Goal: Information Seeking & Learning: Find specific fact

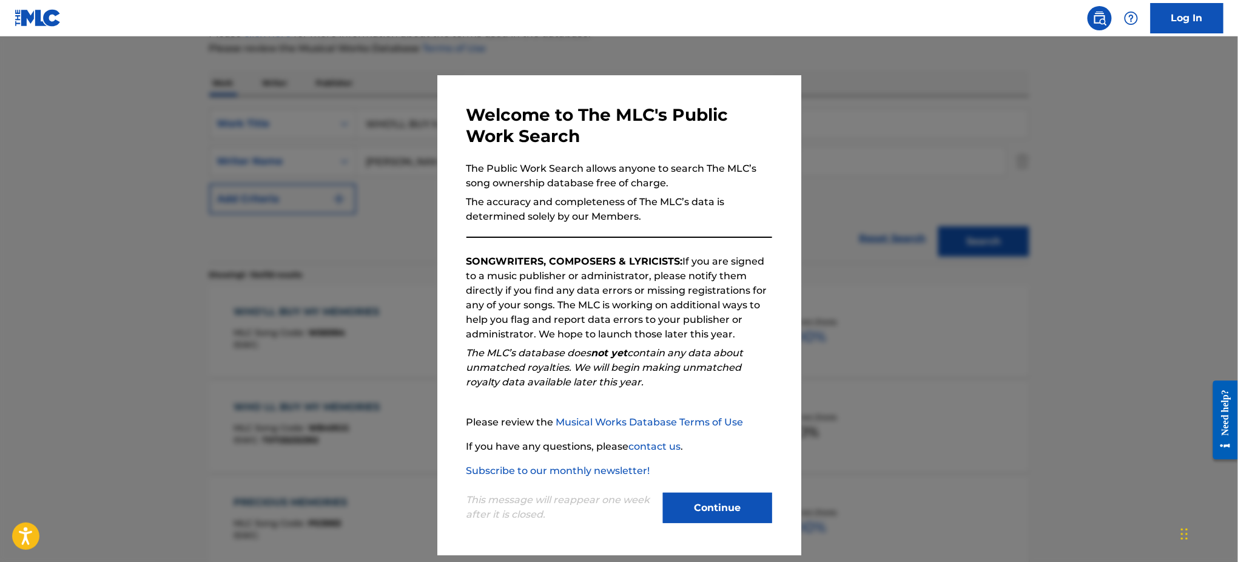
click at [952, 180] on div at bounding box center [619, 317] width 1238 height 562
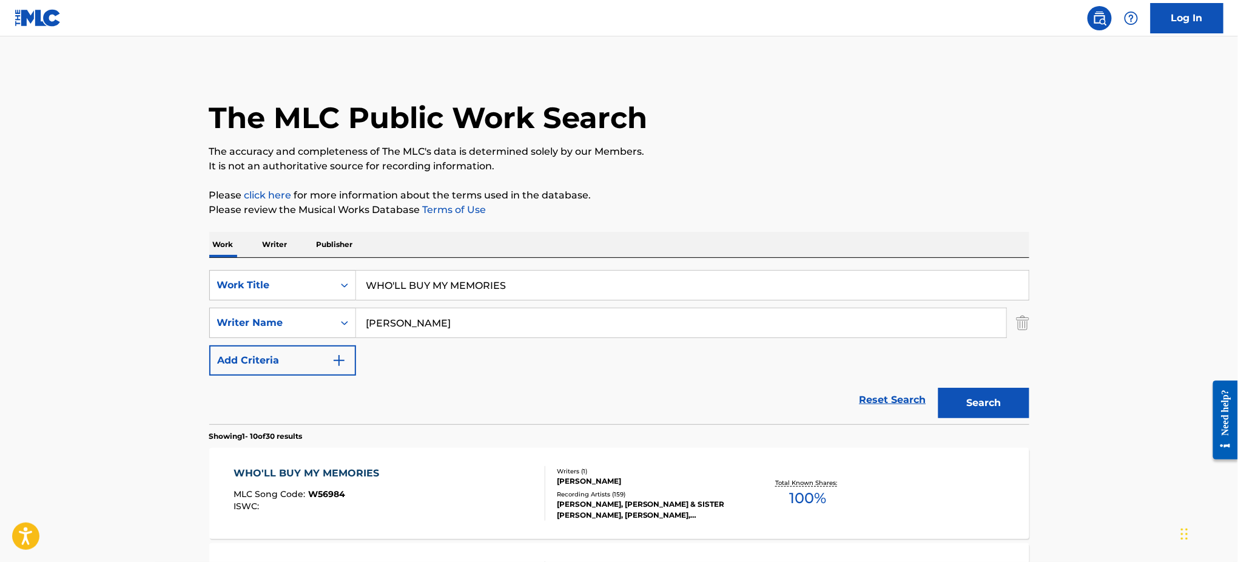
drag, startPoint x: 512, startPoint y: 280, endPoint x: 367, endPoint y: 296, distance: 145.9
click at [246, 280] on div "SearchWithCriteria0c1c2e94-fd79-44b7-85b7-d74d197305d0 Work Title WHO'LL BUY MY…" at bounding box center [619, 285] width 820 height 30
paste input "ELCOME TO MY NIGHTMARE [PERSON_NAME], [PERSON_NAME]"
type input "WELCOME TO MY NIGHTMARE [PERSON_NAME], [PERSON_NAME]"
drag, startPoint x: 490, startPoint y: 336, endPoint x: 340, endPoint y: 316, distance: 150.6
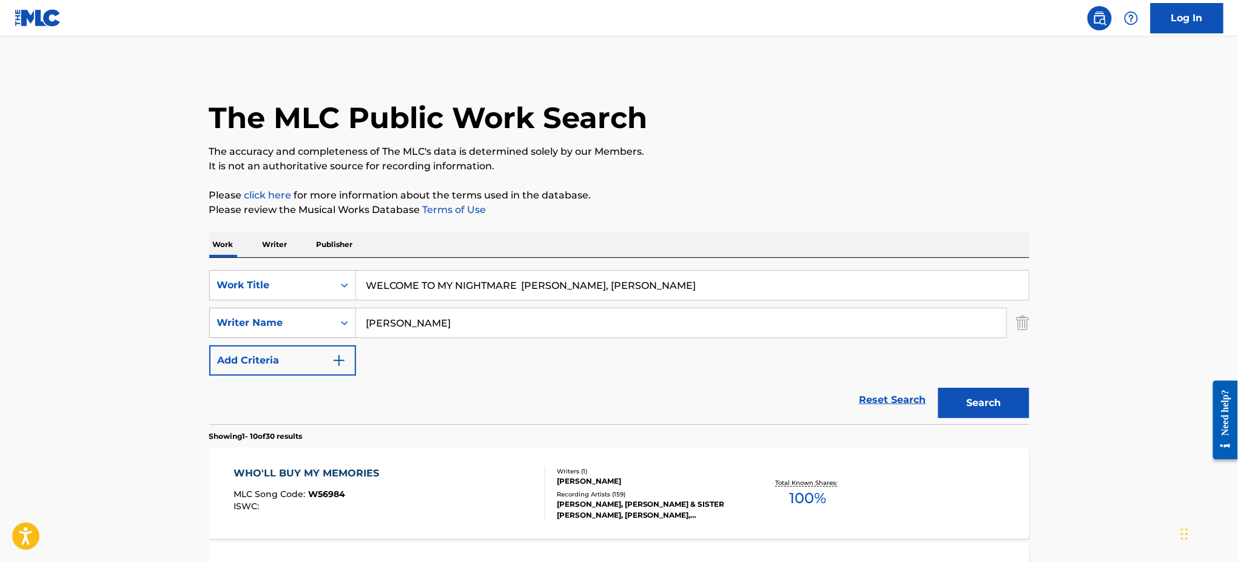
click at [311, 319] on div "SearchWithCriteria8da1b759-b351-42d1-a246-46e728556b6f Writer Name [PERSON_NAME]" at bounding box center [619, 323] width 820 height 30
paste input "ELCOME TO MY NIGHTMARE [PERSON_NAME], [PERSON_NAME]"
type input "WELCOME TO MY NIGHTMARE [PERSON_NAME], [PERSON_NAME]"
drag, startPoint x: 521, startPoint y: 284, endPoint x: 732, endPoint y: 286, distance: 211.7
click at [732, 286] on input "WELCOME TO MY NIGHTMARE [PERSON_NAME], [PERSON_NAME]" at bounding box center [692, 285] width 673 height 29
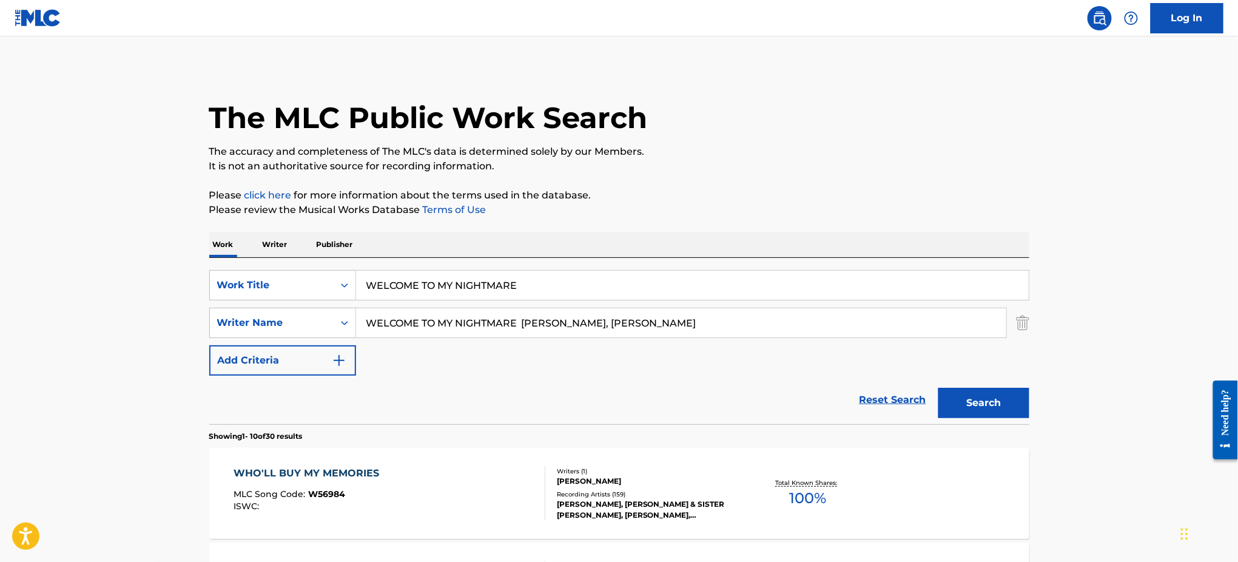
type input "WELCOME TO MY NIGHTMARE"
drag, startPoint x: 616, startPoint y: 322, endPoint x: 297, endPoint y: 314, distance: 319.8
click at [297, 314] on div "SearchWithCriteria8da1b759-b351-42d1-a246-46e728556b6f Writer Name WELCOME TO M…" at bounding box center [619, 323] width 820 height 30
click at [459, 325] on input "[PERSON_NAME]" at bounding box center [681, 322] width 650 height 29
type input "[PERSON_NAME]"
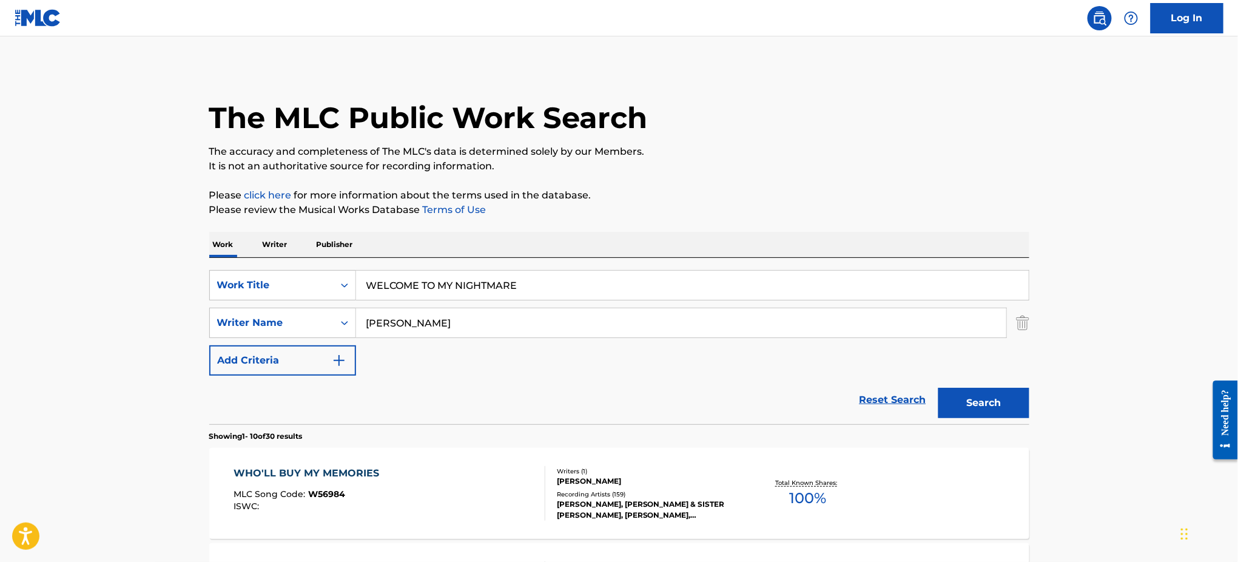
click at [938, 388] on button "Search" at bounding box center [983, 403] width 91 height 30
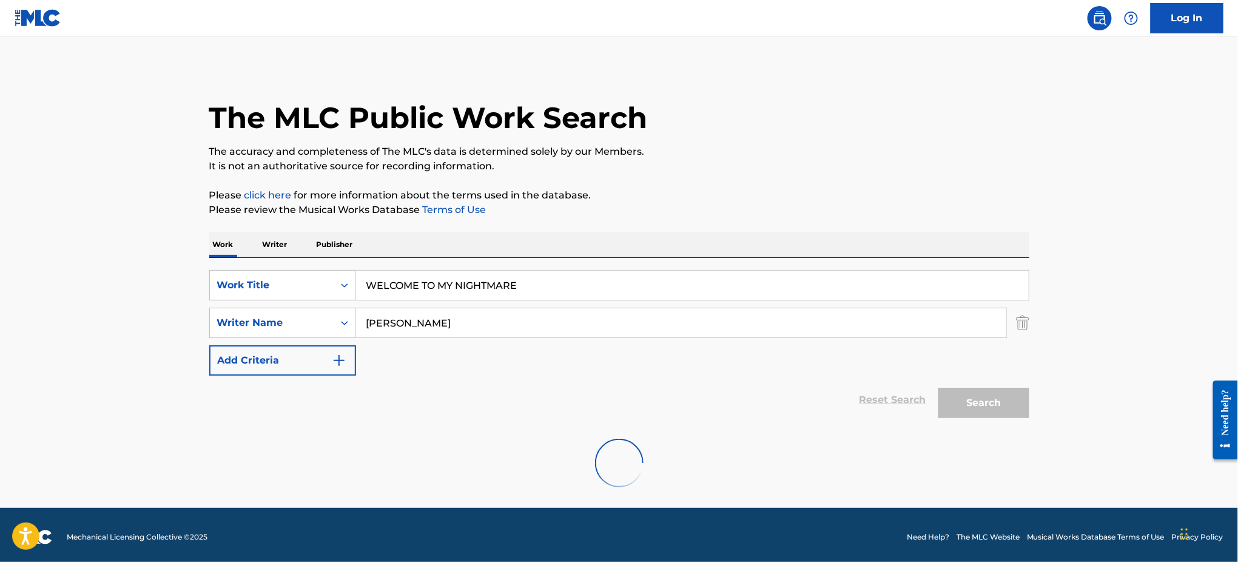
click at [809, 183] on div "The MLC Public Work Search The accuracy and completeness of The MLC's data is d…" at bounding box center [619, 284] width 849 height 435
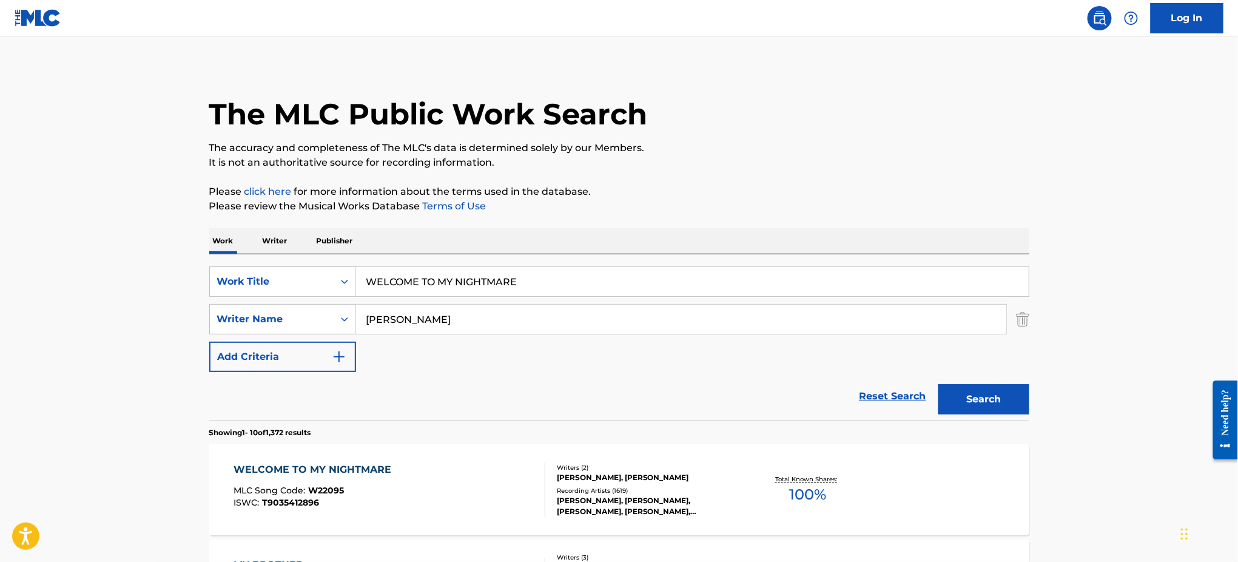
drag, startPoint x: 922, startPoint y: 79, endPoint x: 855, endPoint y: 104, distance: 71.2
click at [920, 80] on div "The MLC Public Work Search" at bounding box center [619, 107] width 820 height 89
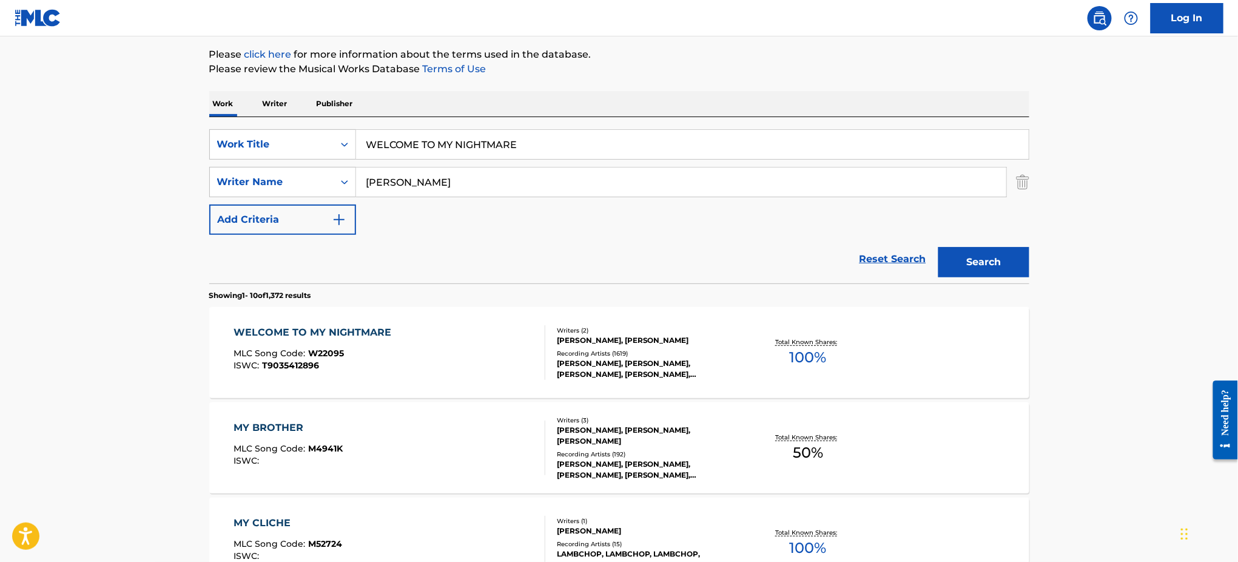
scroll to position [166, 0]
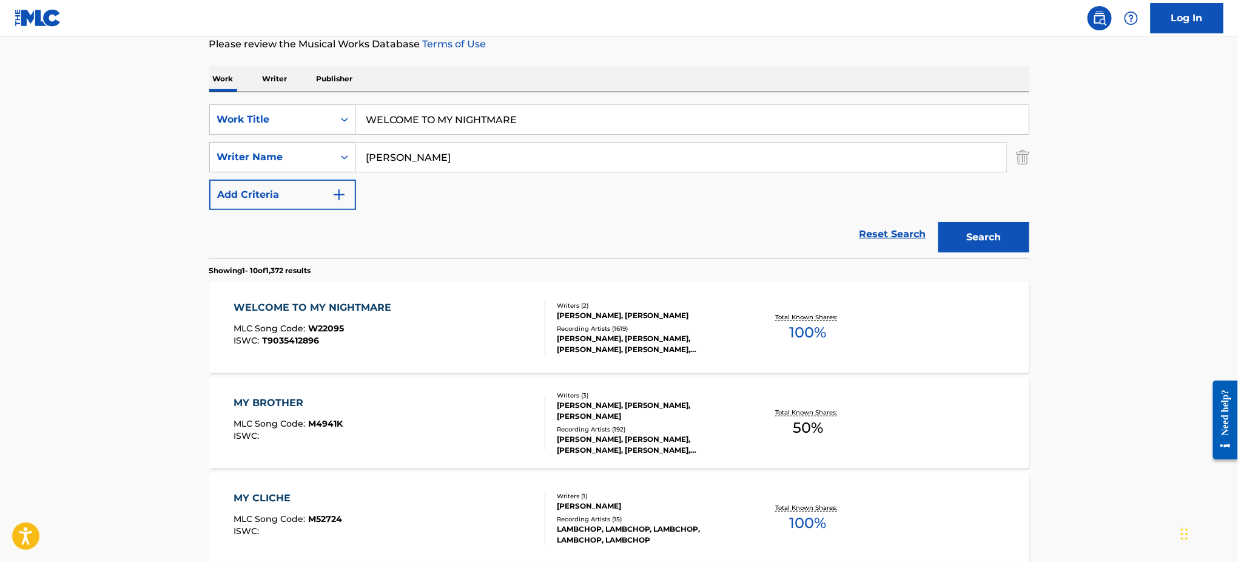
click at [306, 306] on div "WELCOME TO MY NIGHTMARE" at bounding box center [316, 307] width 164 height 15
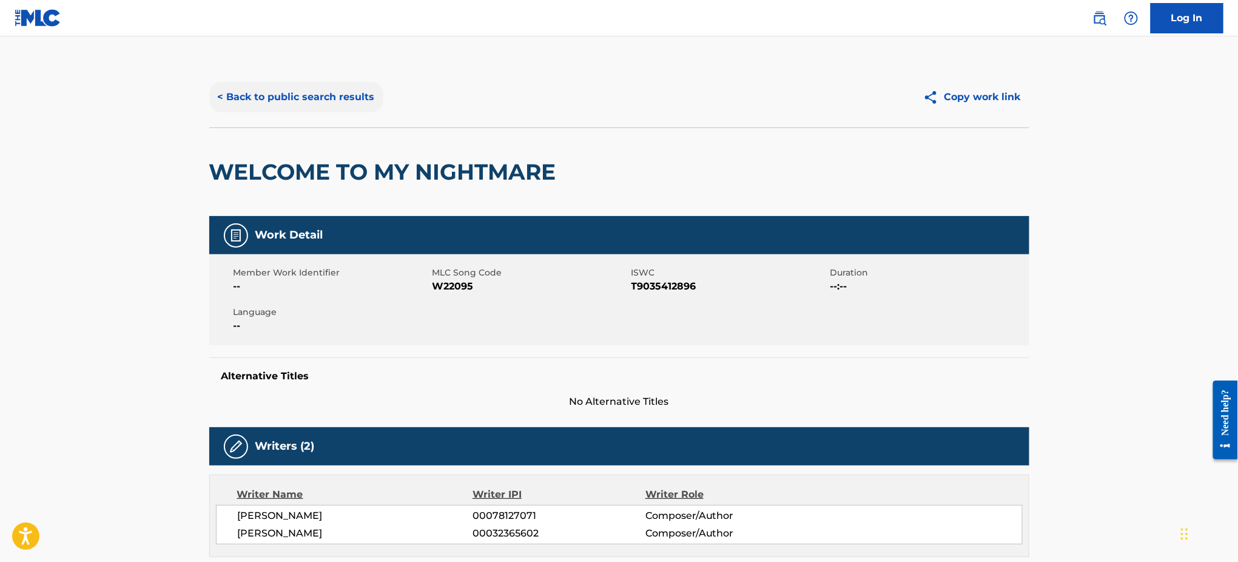
click at [297, 97] on button "< Back to public search results" at bounding box center [296, 97] width 174 height 30
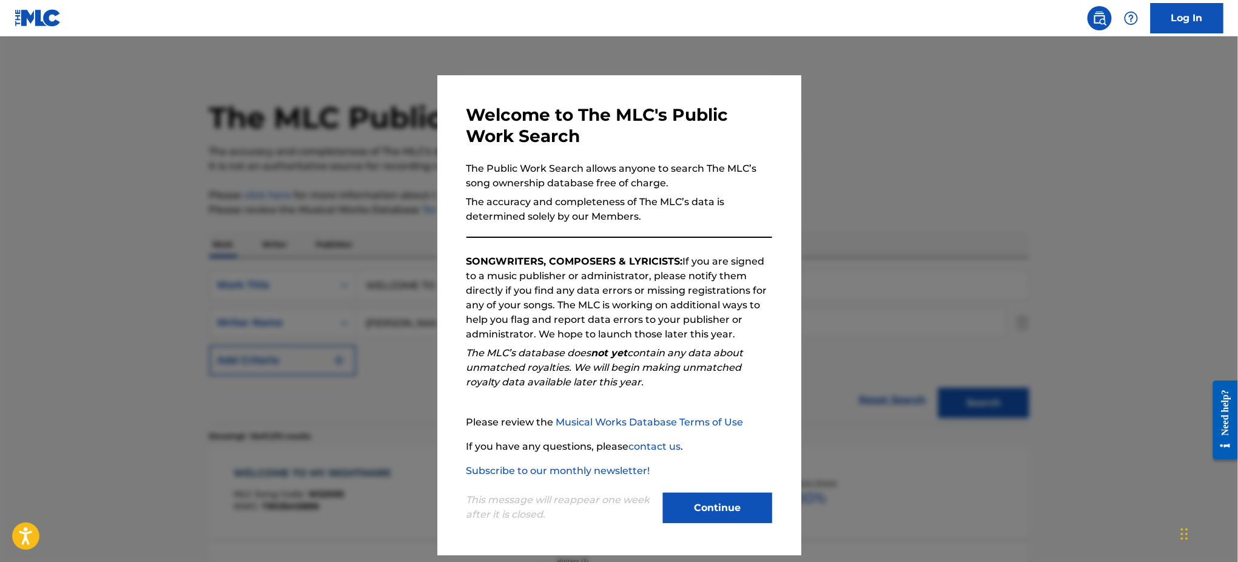
scroll to position [166, 0]
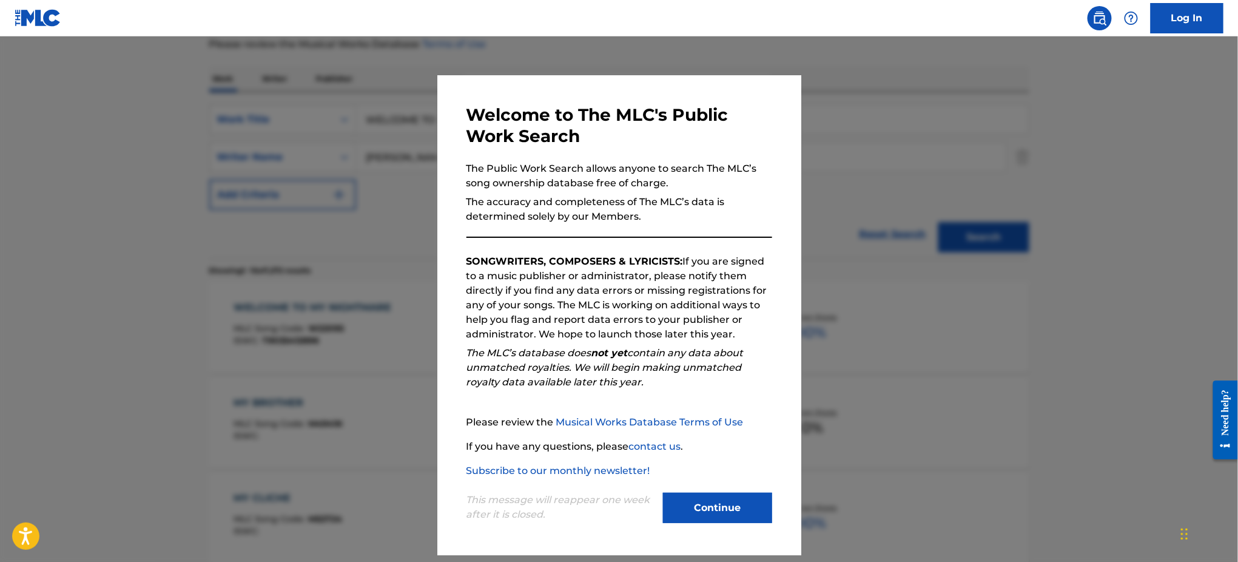
click at [815, 185] on div at bounding box center [619, 317] width 1238 height 562
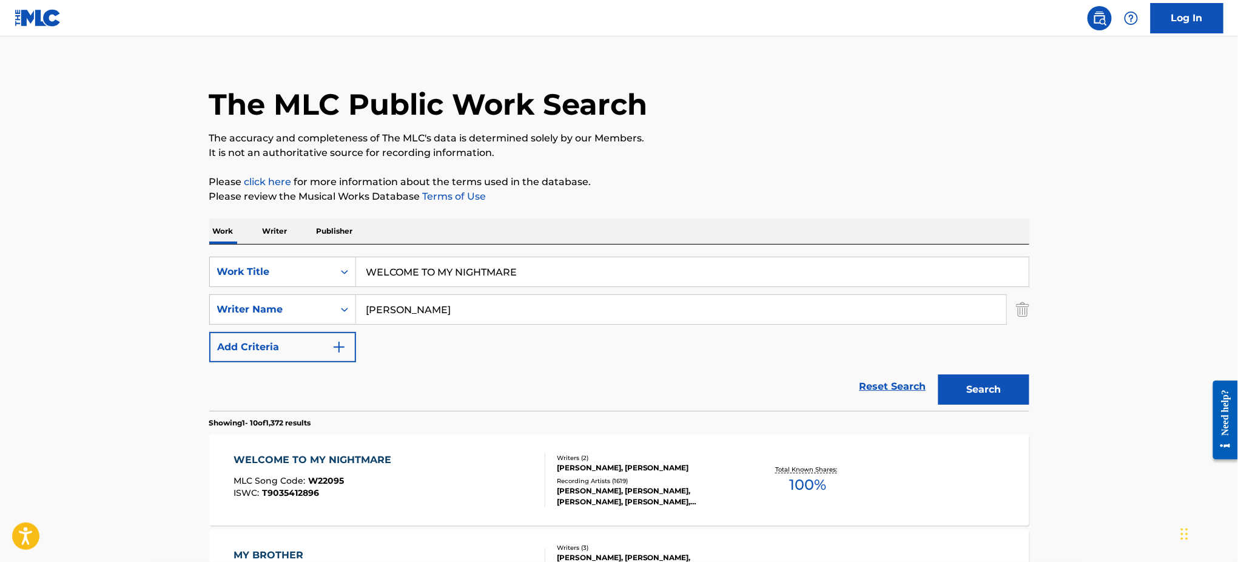
scroll to position [4, 0]
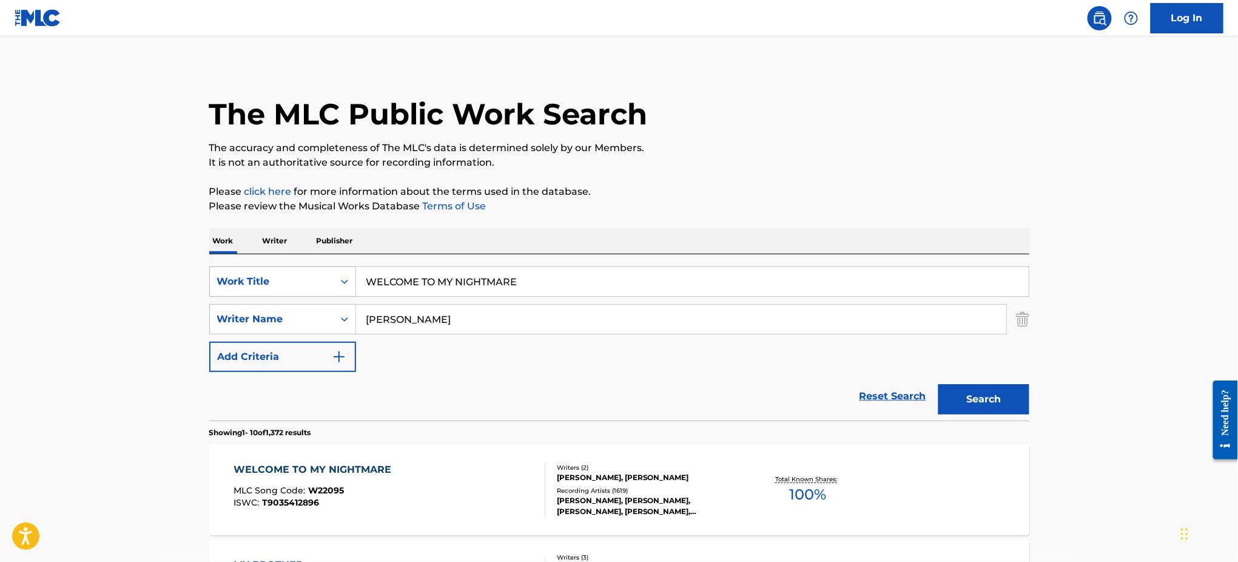
drag, startPoint x: 318, startPoint y: 275, endPoint x: 338, endPoint y: 281, distance: 20.5
click at [298, 273] on div "SearchWithCriteria0c1c2e94-fd79-44b7-85b7-d74d197305d0 Work Title WELCOME TO MY…" at bounding box center [619, 281] width 820 height 30
paste input "EL CABALLO [PERSON_NAME] [PERSON_NAME]"
type input "EL CABALLO [PERSON_NAME] [PERSON_NAME]"
drag, startPoint x: 438, startPoint y: 317, endPoint x: 303, endPoint y: 314, distance: 135.3
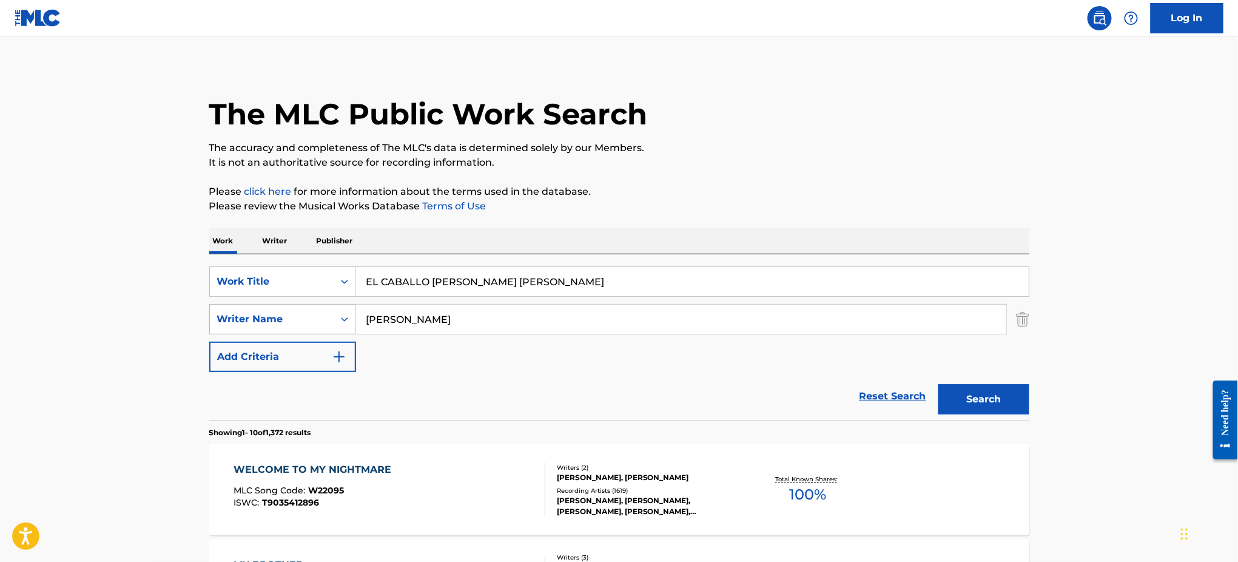
click at [303, 314] on div "SearchWithCriteria8da1b759-b351-42d1-a246-46e728556b6f Writer Name [PERSON_NAME]" at bounding box center [619, 319] width 820 height 30
paste input "EL CABALLO [PERSON_NAME] [PERSON_NAME]"
type input "EL CABALLO [PERSON_NAME] [PERSON_NAME]"
click at [382, 276] on input "EL CABALLO [PERSON_NAME] [PERSON_NAME]" at bounding box center [692, 281] width 673 height 29
drag, startPoint x: 479, startPoint y: 282, endPoint x: 692, endPoint y: 318, distance: 216.6
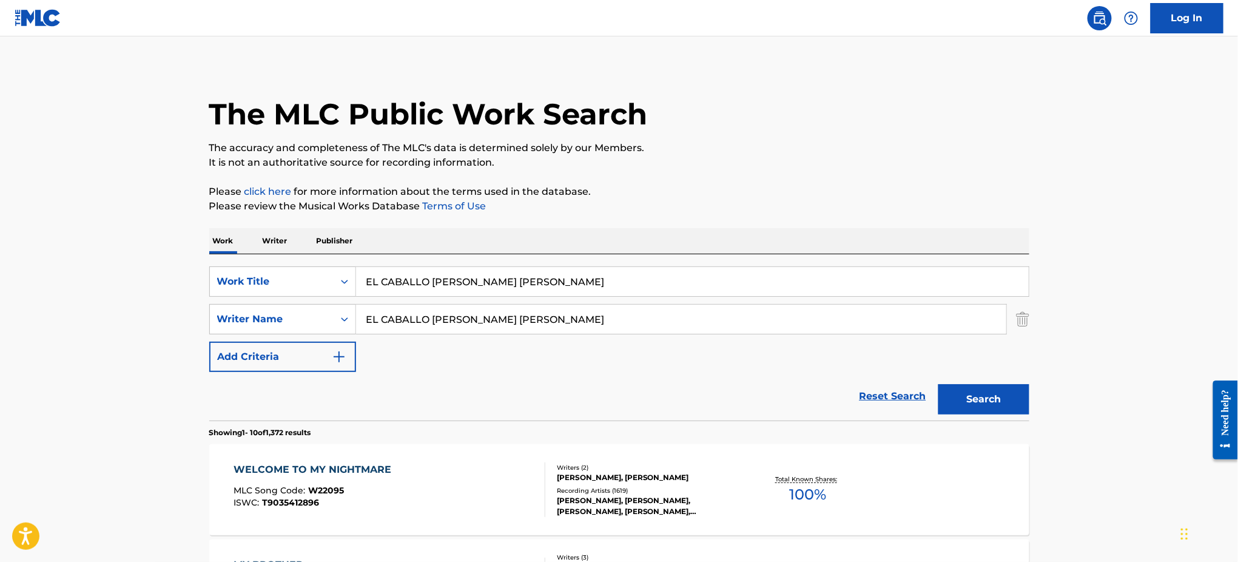
click at [735, 301] on div "SearchWithCriteria0c1c2e94-fd79-44b7-85b7-d74d197305d0 Work Title EL CABALLO [P…" at bounding box center [619, 319] width 820 height 106
type input "EL CABALLO [PERSON_NAME]"
drag, startPoint x: 561, startPoint y: 317, endPoint x: 312, endPoint y: 309, distance: 248.3
click at [312, 309] on div "SearchWithCriteria8da1b759-b351-42d1-a246-46e728556b6f Writer Name EL CABALLO […" at bounding box center [619, 319] width 820 height 30
drag, startPoint x: 423, startPoint y: 317, endPoint x: 704, endPoint y: 346, distance: 281.7
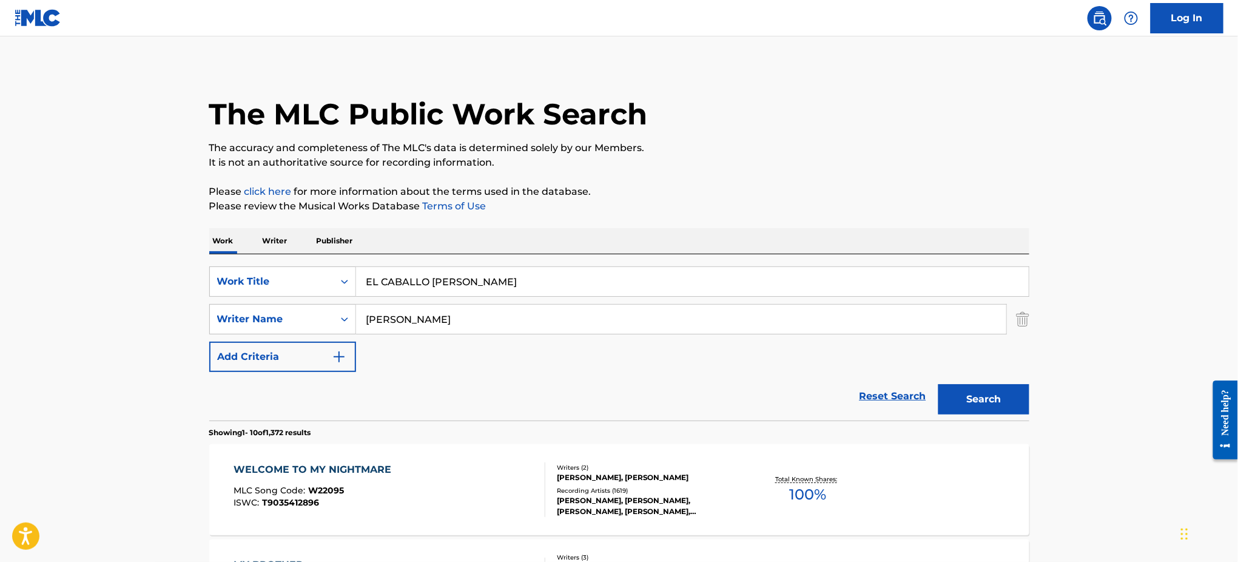
click at [704, 346] on div "SearchWithCriteria0c1c2e94-fd79-44b7-85b7-d74d197305d0 Work Title EL CABALLO [P…" at bounding box center [619, 319] width 820 height 106
type input "[PERSON_NAME]"
click at [938, 384] on button "Search" at bounding box center [983, 399] width 91 height 30
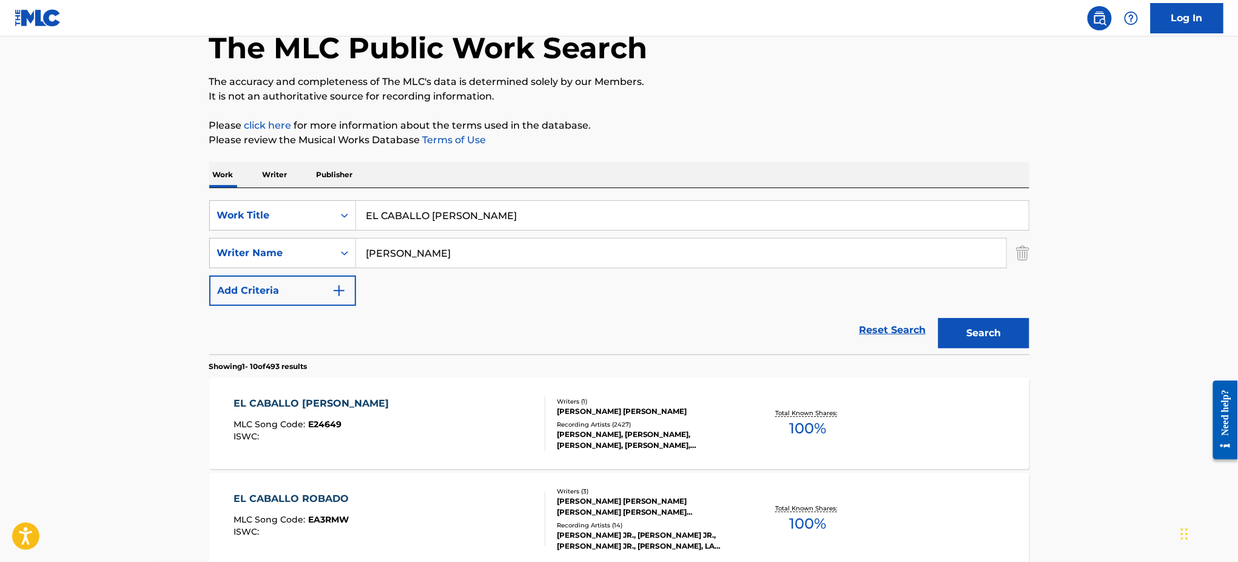
scroll to position [166, 0]
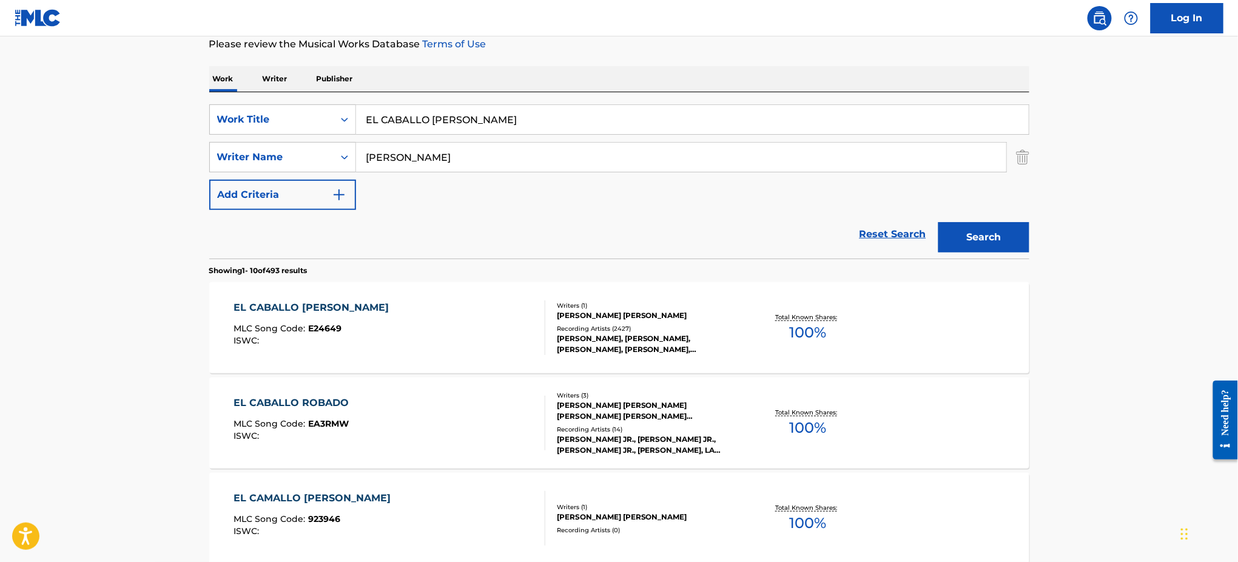
click at [490, 326] on div "EL CABALLO [PERSON_NAME] MLC Song Code : E24649 ISWC :" at bounding box center [390, 327] width 312 height 55
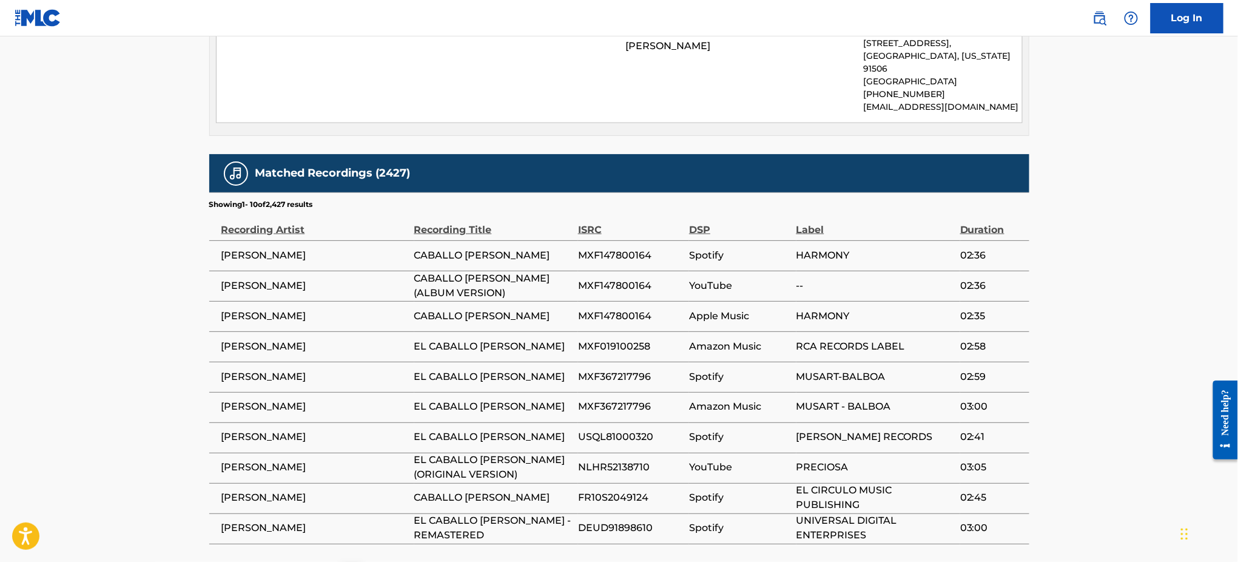
scroll to position [728, 0]
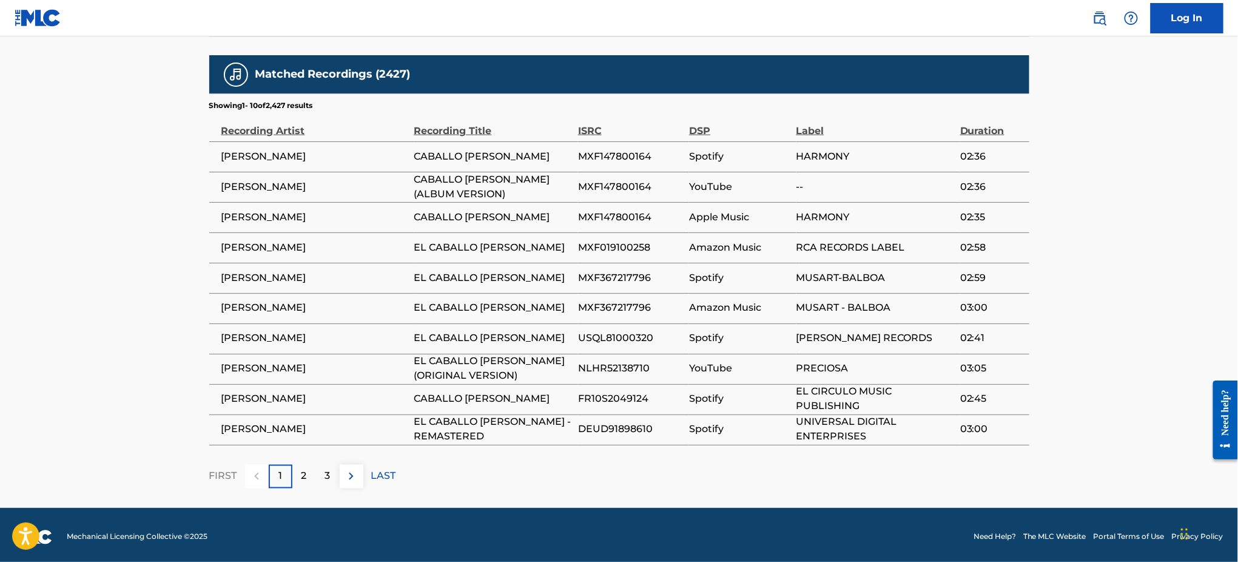
click at [601, 366] on span "NLHR52138710" at bounding box center [630, 369] width 105 height 15
copy span "NLHR52138710"
